Goal: Book appointment/travel/reservation

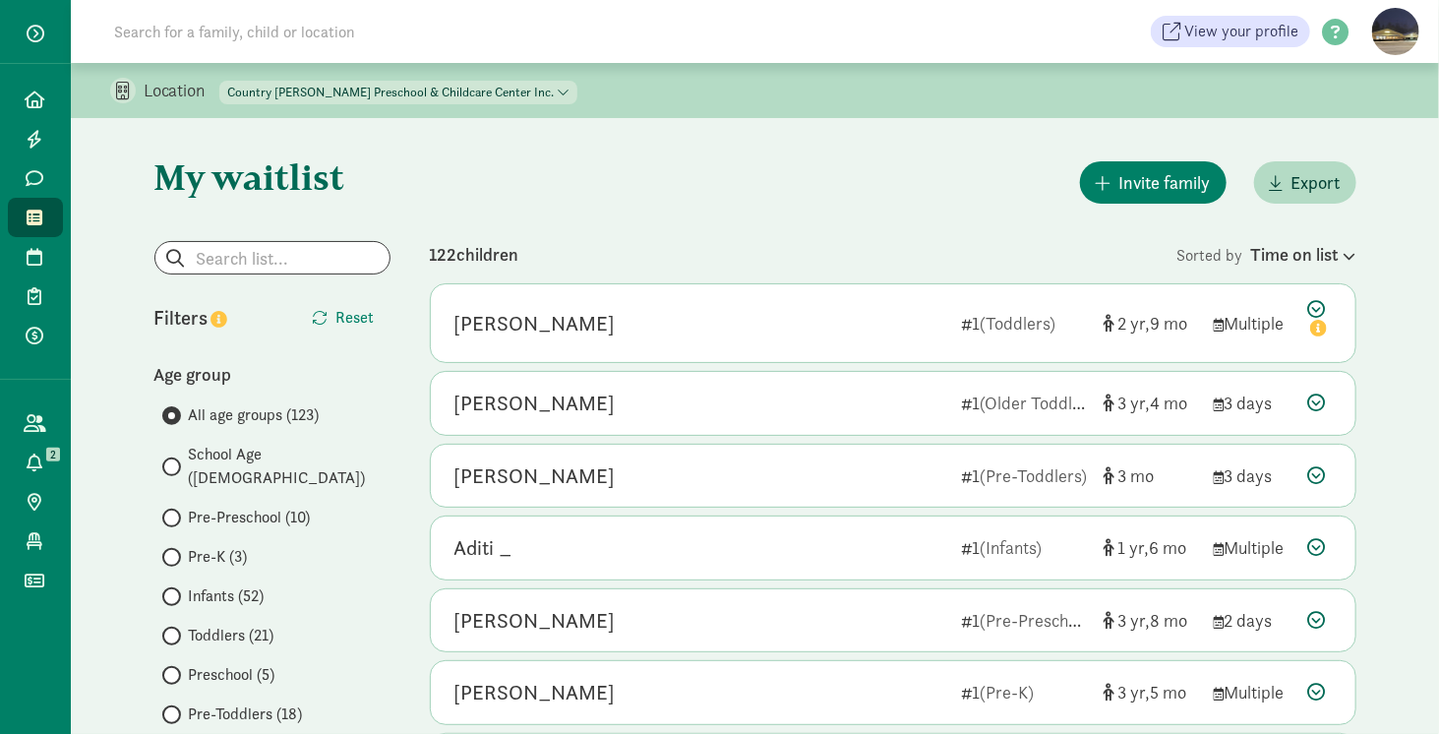
click at [174, 666] on span at bounding box center [171, 675] width 19 height 19
click at [174, 669] on input "Preschool (5)" at bounding box center [168, 675] width 13 height 13
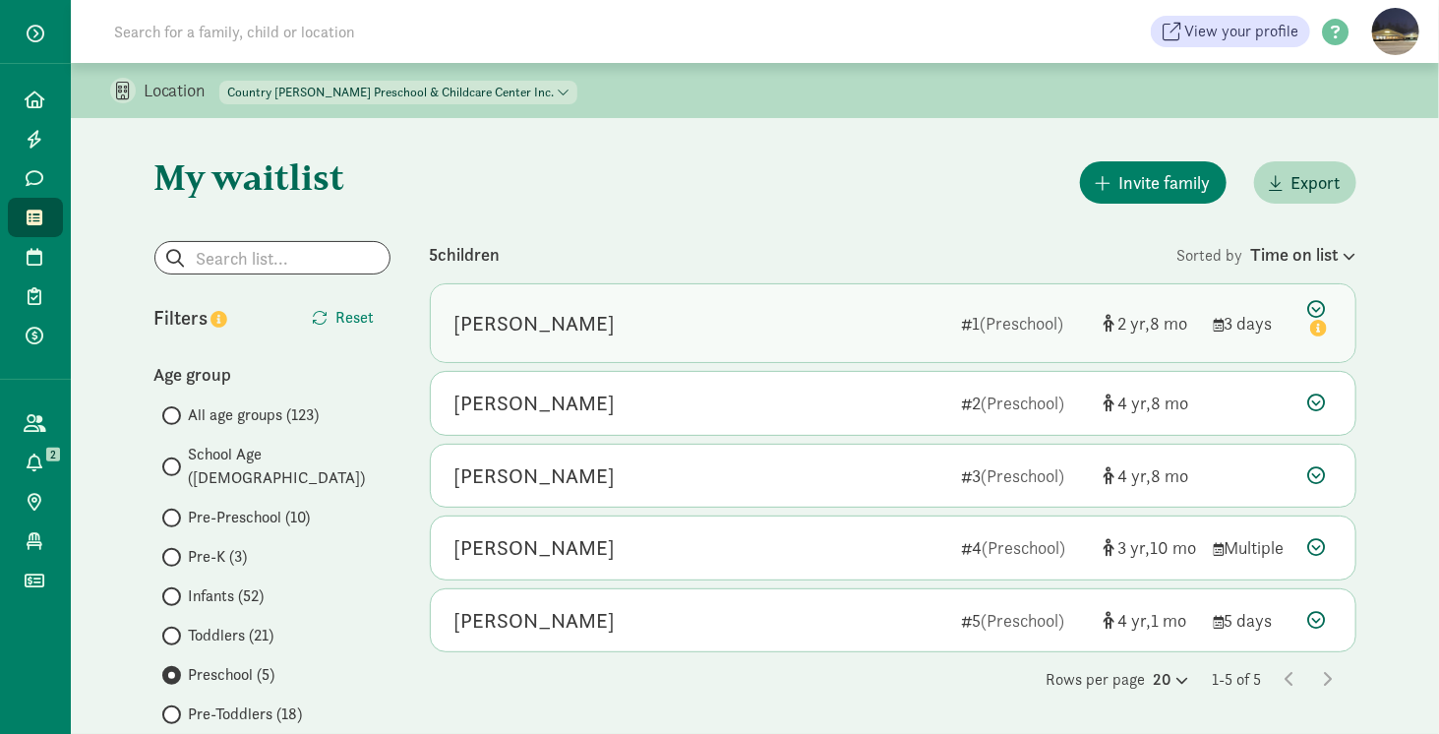
click at [608, 315] on div "[PERSON_NAME]" at bounding box center [701, 323] width 492 height 31
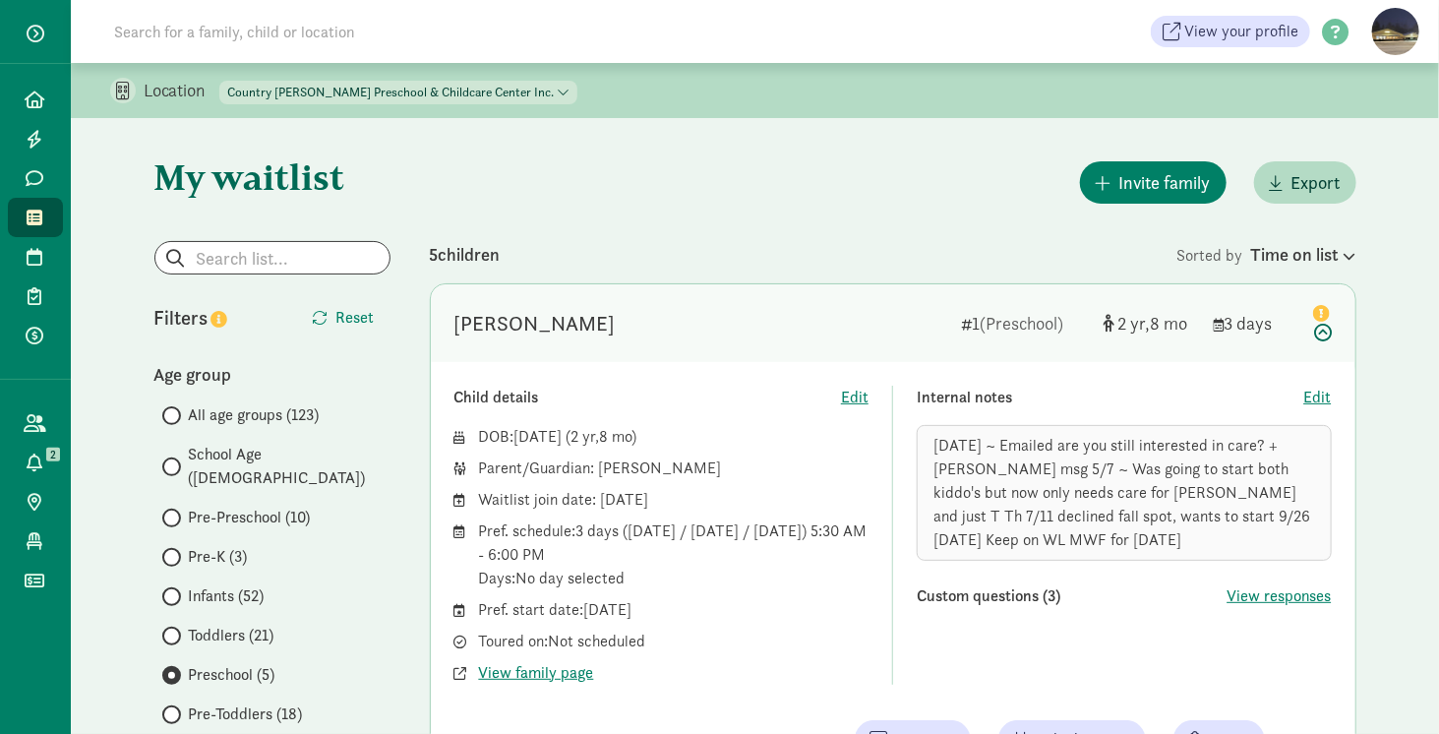
click at [725, 244] on div "5 children" at bounding box center [804, 254] width 748 height 27
click at [232, 663] on span "Preschool (5)" at bounding box center [232, 675] width 87 height 24
click at [175, 669] on input "Preschool (5)" at bounding box center [168, 675] width 13 height 13
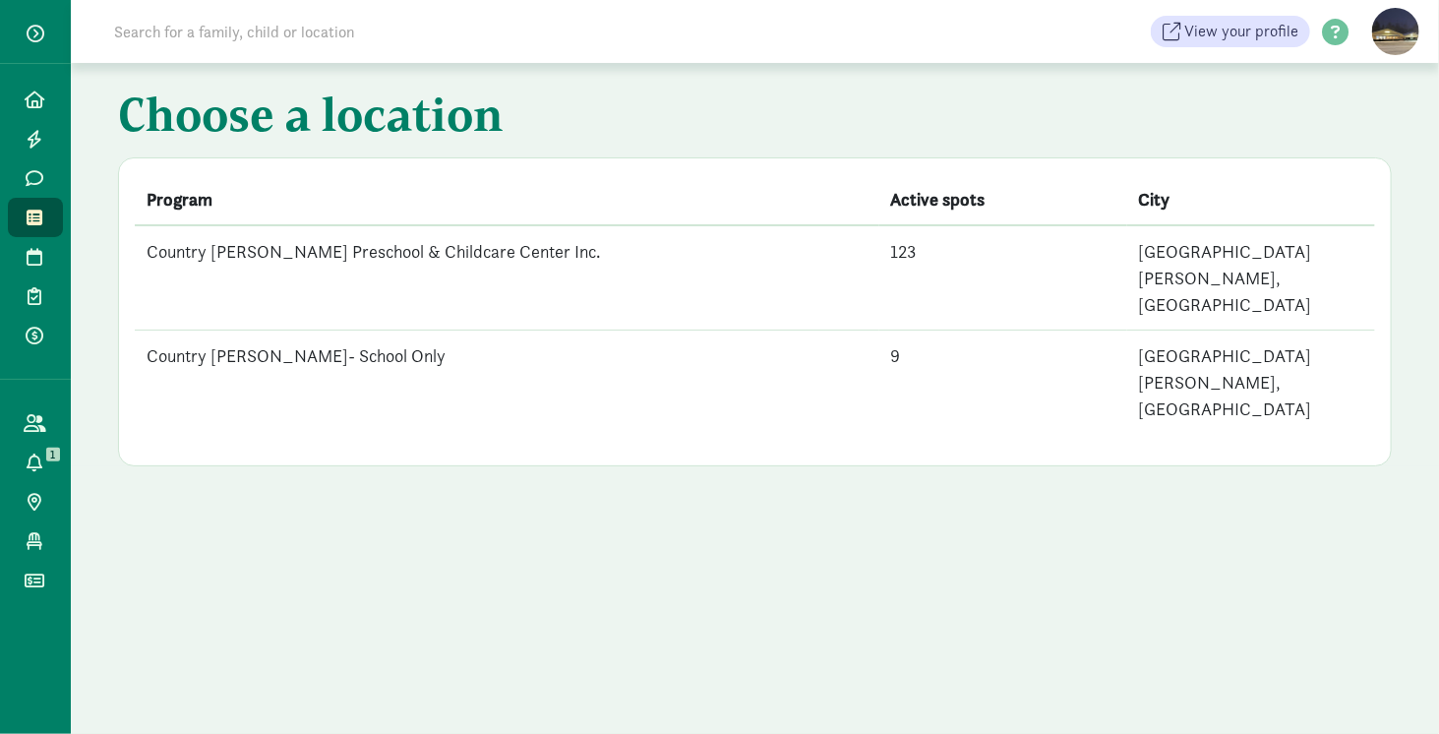
click at [256, 260] on td "Country [PERSON_NAME] Preschool & Childcare Center Inc." at bounding box center [507, 277] width 745 height 105
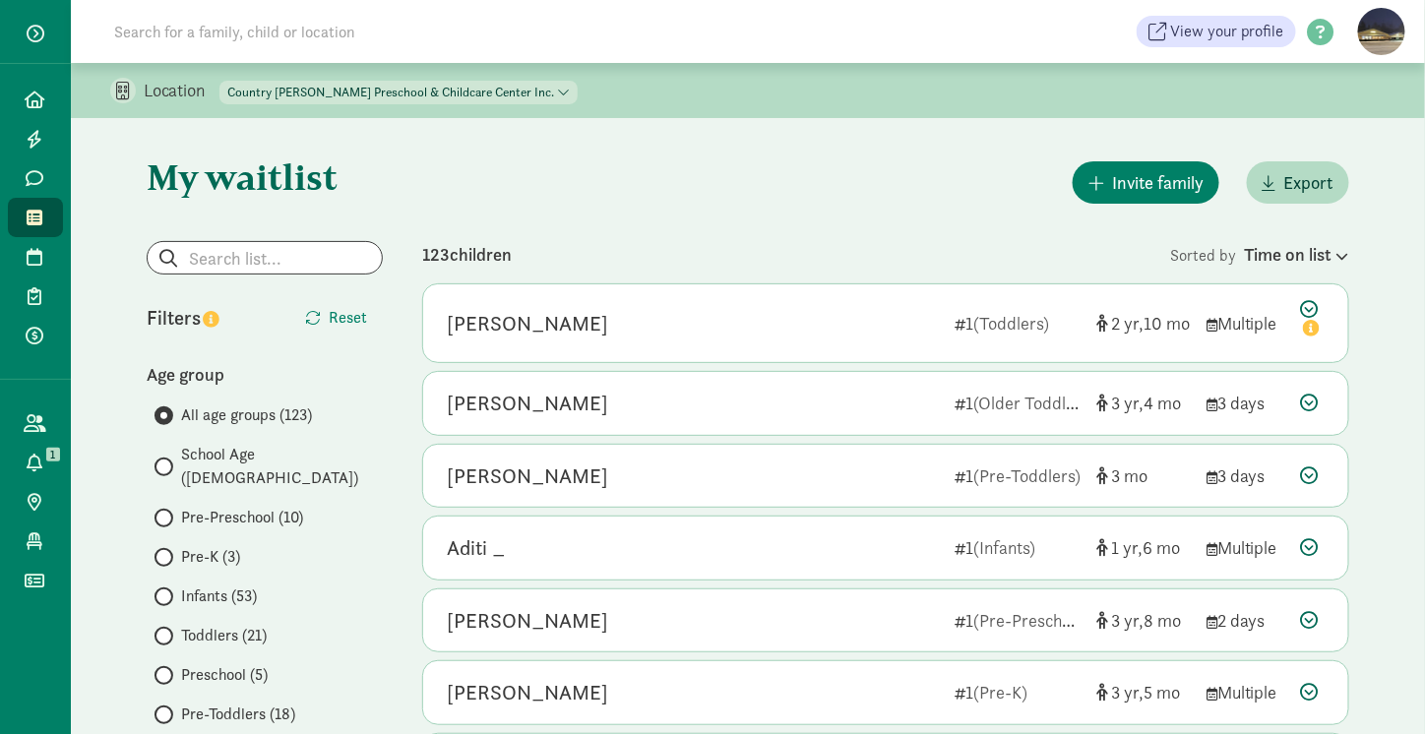
click at [156, 663] on label "Preschool (5)" at bounding box center [268, 675] width 228 height 24
click at [156, 669] on input "Preschool (5)" at bounding box center [160, 675] width 13 height 13
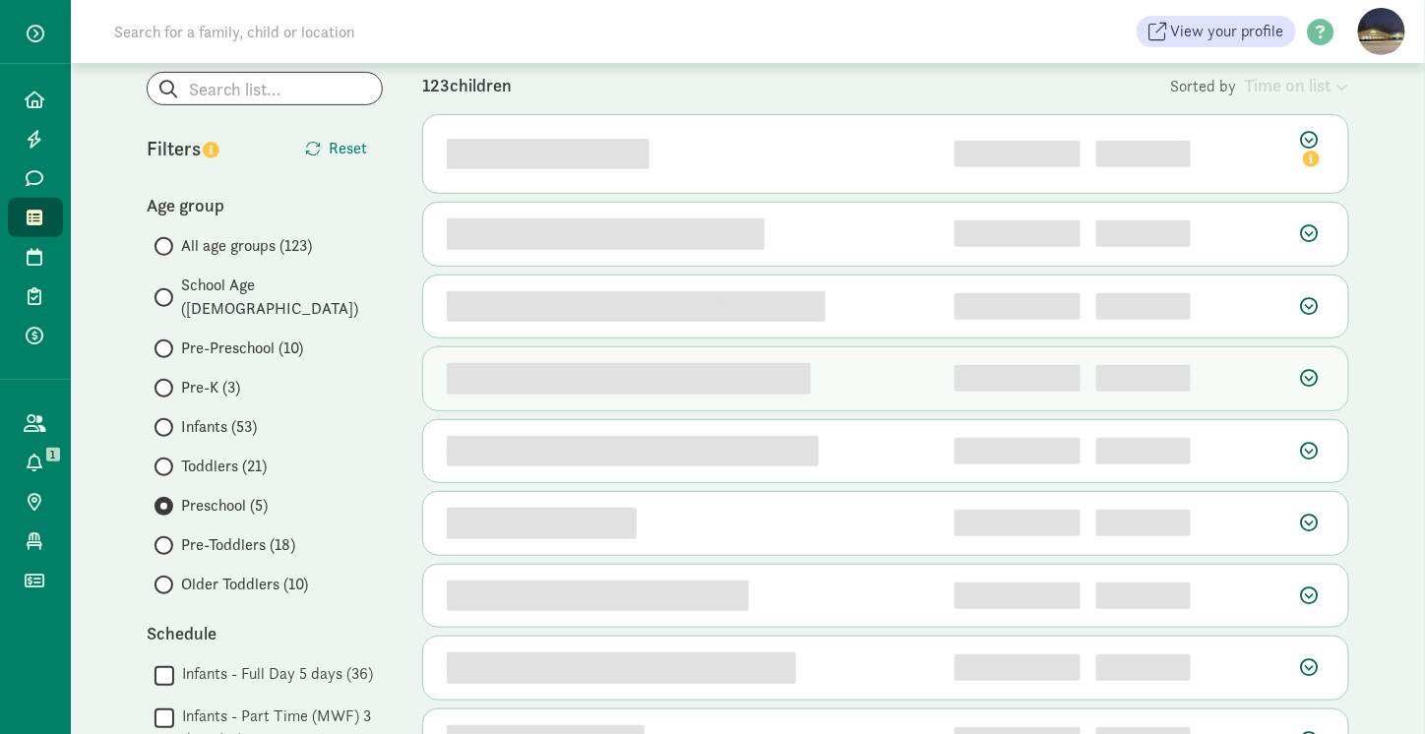
scroll to position [170, 0]
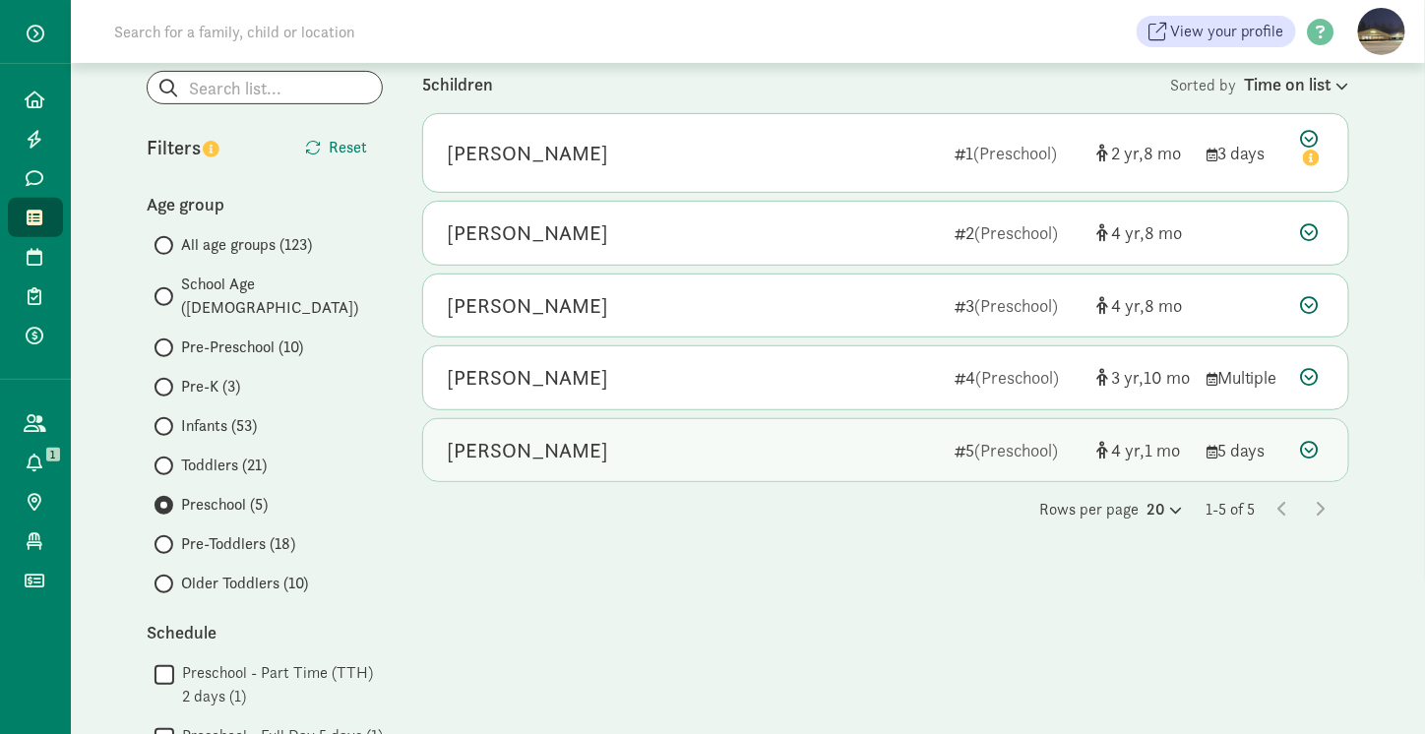
click at [614, 461] on div "[PERSON_NAME] 5 (Preschool) 4 1 5 days" at bounding box center [885, 450] width 925 height 63
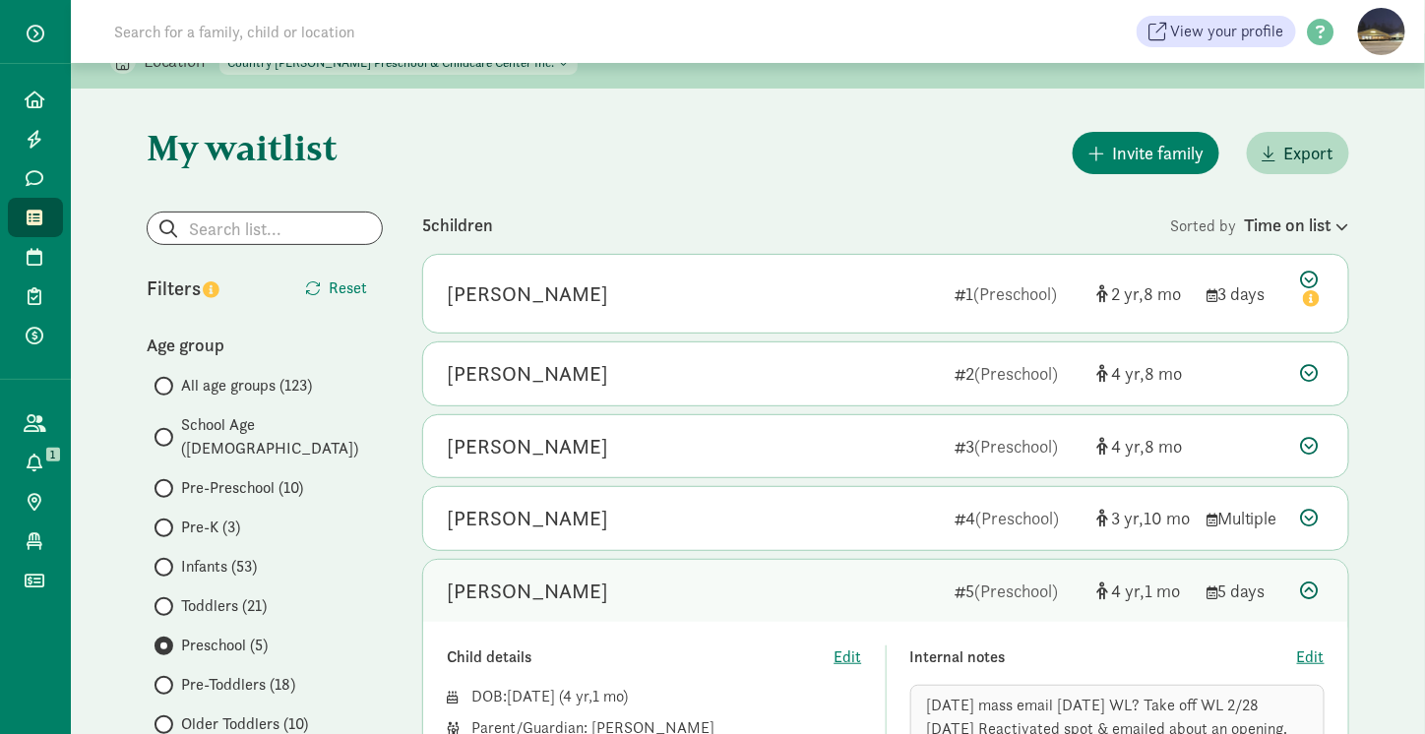
scroll to position [29, 0]
